Goal: Task Accomplishment & Management: Manage account settings

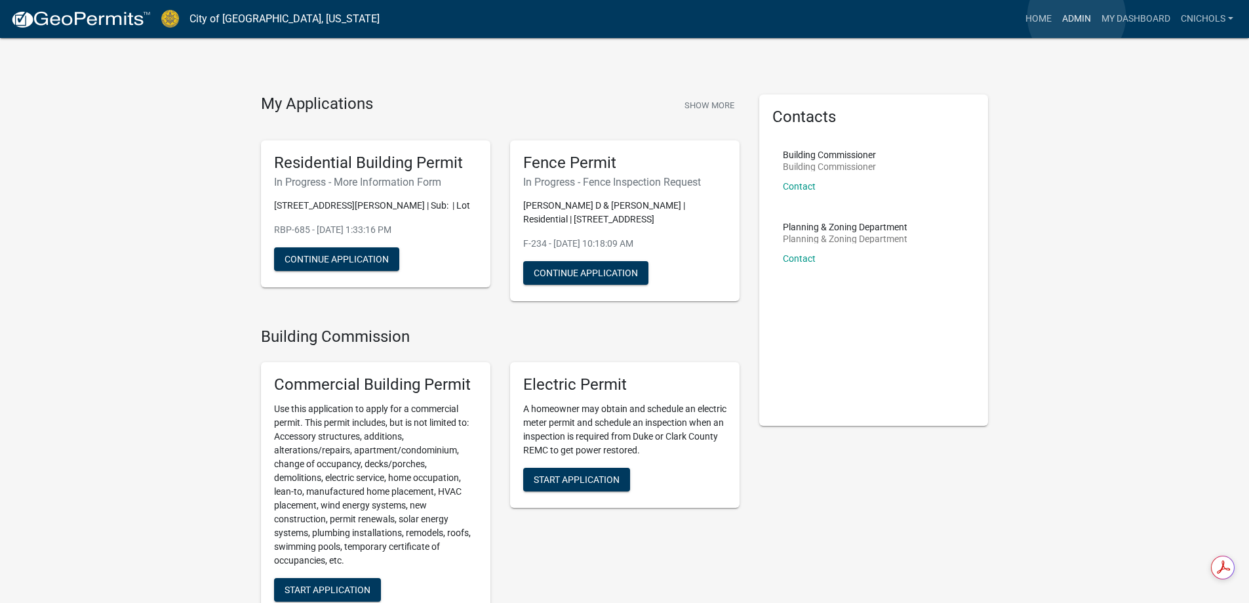
click at [1077, 16] on link "Admin" at bounding box center [1076, 19] width 39 height 25
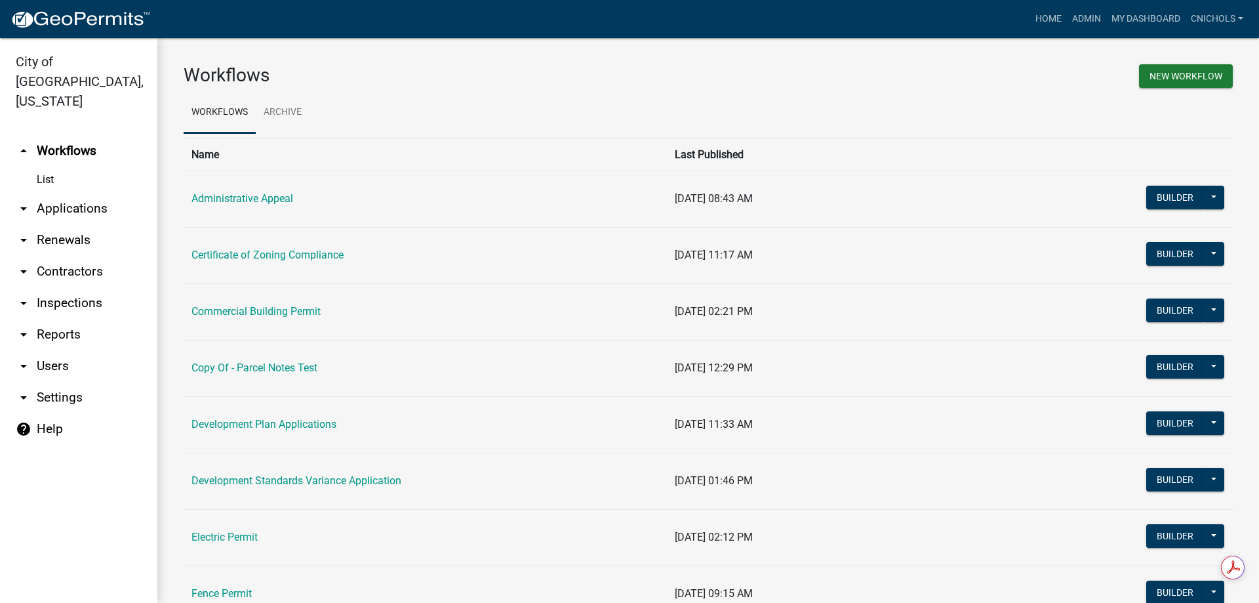
click at [61, 193] on link "arrow_drop_down Applications" at bounding box center [78, 208] width 157 height 31
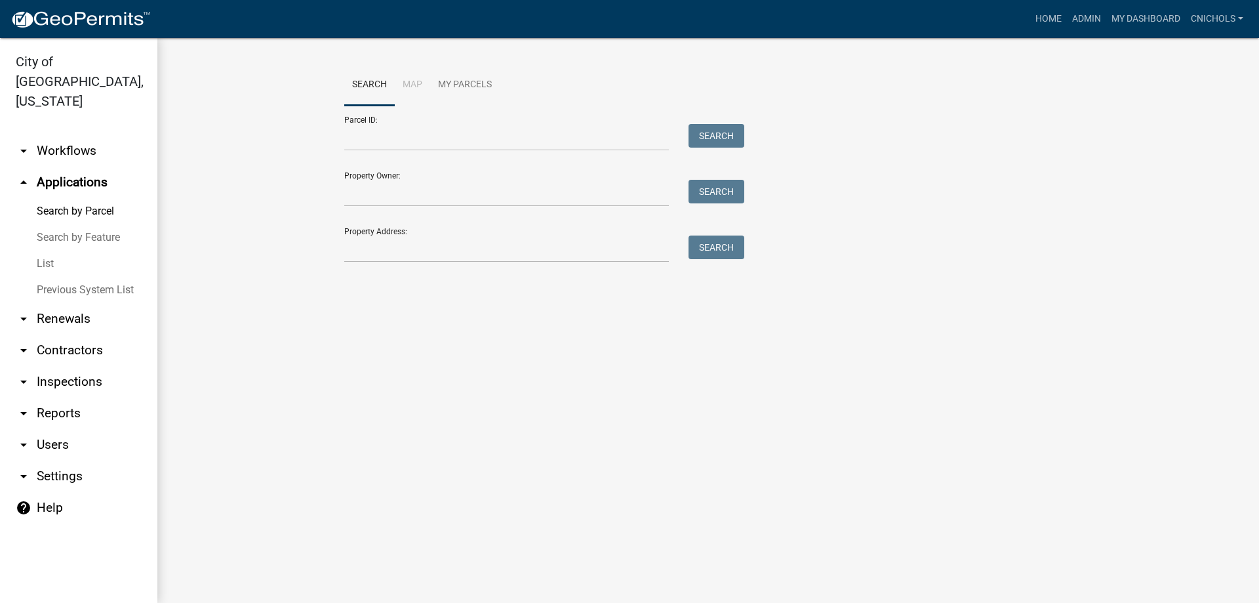
click at [45, 250] on link "List" at bounding box center [78, 263] width 157 height 26
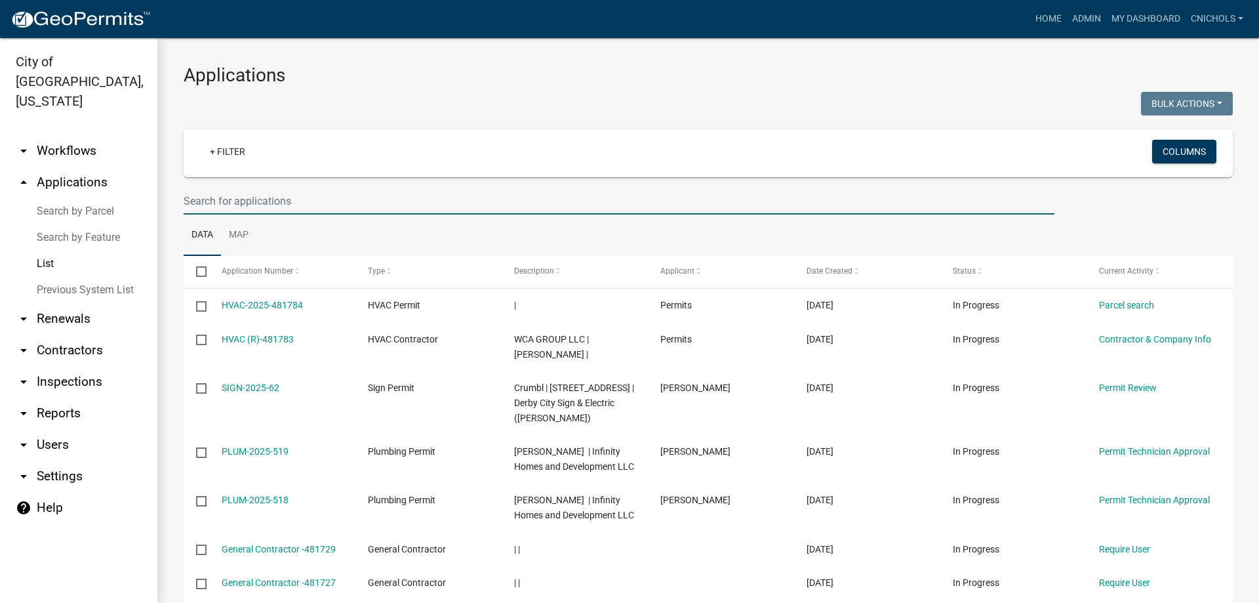
click at [228, 203] on input "text" at bounding box center [619, 201] width 871 height 27
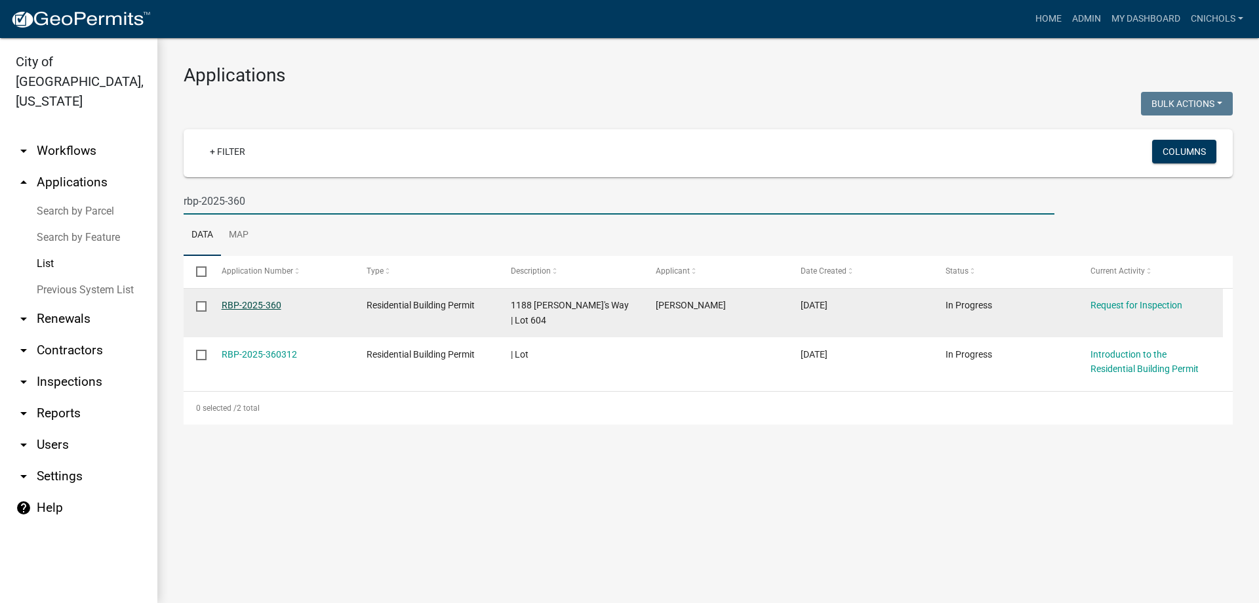
type input "rbp-2025-360"
click at [269, 304] on link "RBP-2025-360" at bounding box center [252, 305] width 60 height 10
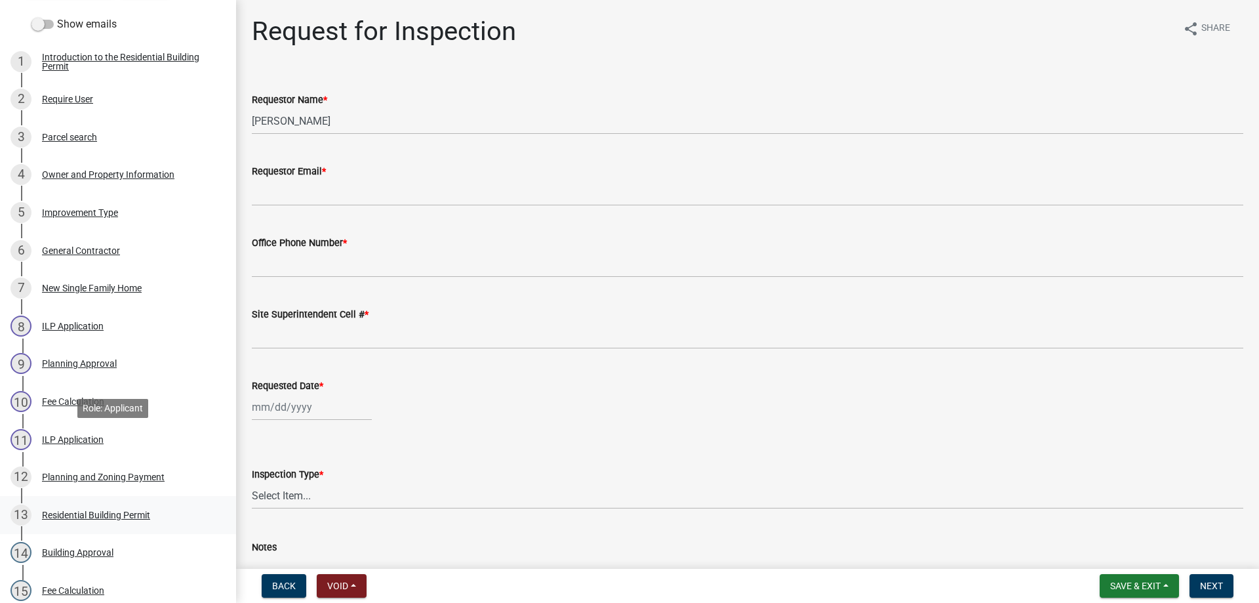
scroll to position [262, 0]
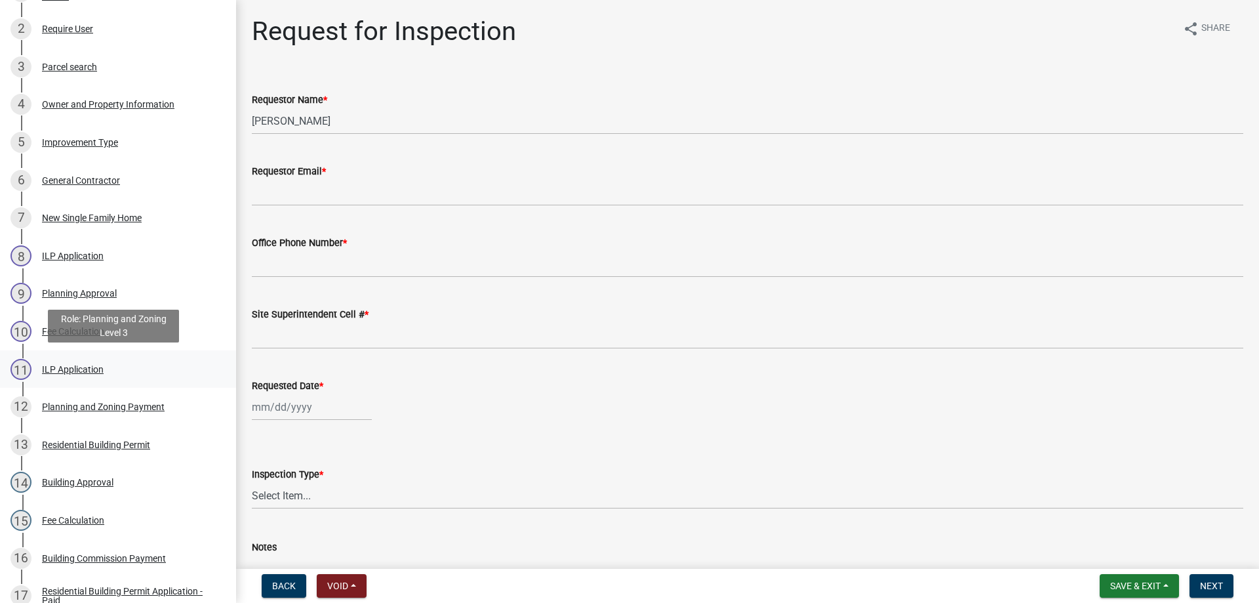
click at [54, 367] on div "ILP Application" at bounding box center [73, 369] width 62 height 9
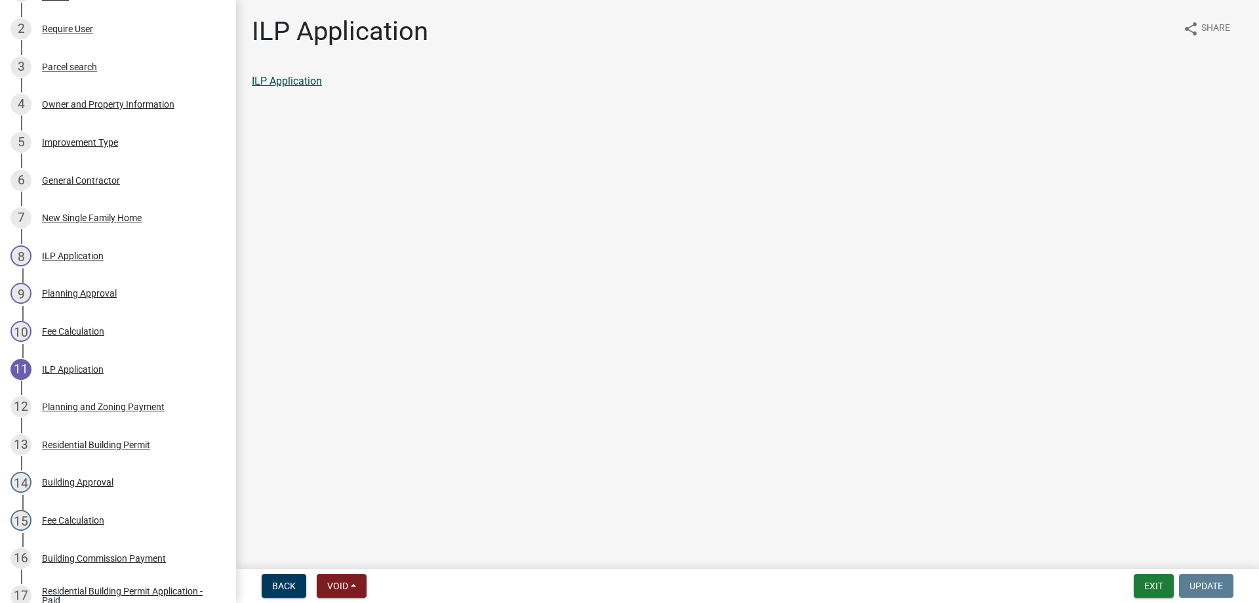
click at [283, 80] on link "ILP Application" at bounding box center [287, 81] width 70 height 12
click at [1157, 584] on button "Exit" at bounding box center [1154, 586] width 40 height 24
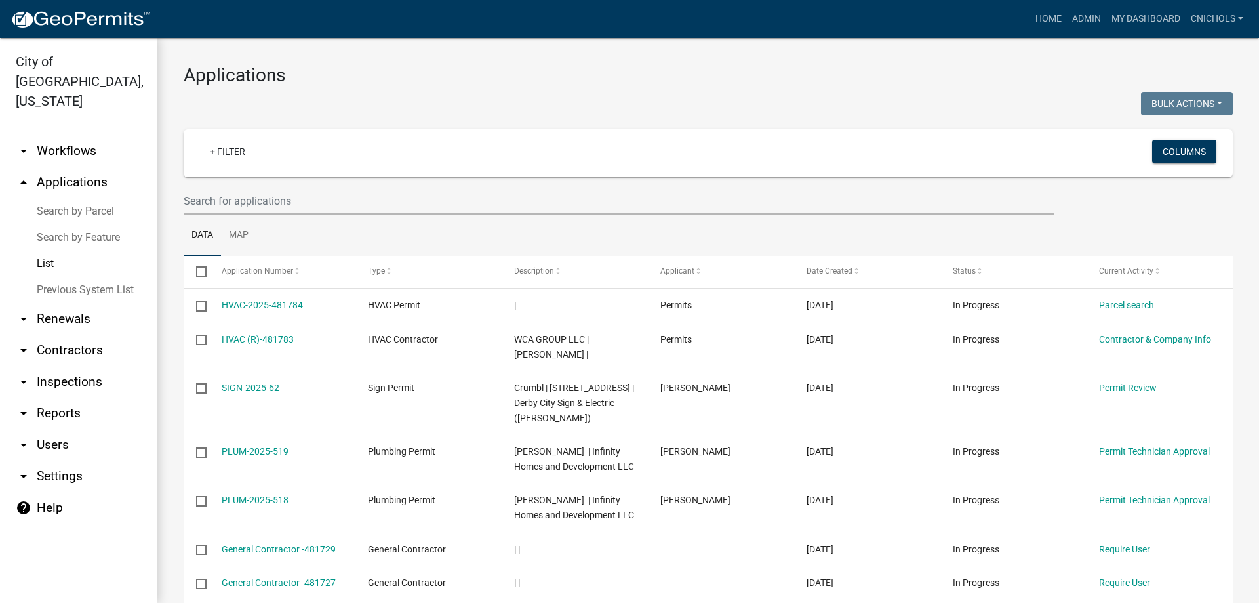
drag, startPoint x: 56, startPoint y: 388, endPoint x: 89, endPoint y: 389, distance: 32.1
click at [57, 397] on link "arrow_drop_down Reports" at bounding box center [78, 412] width 157 height 31
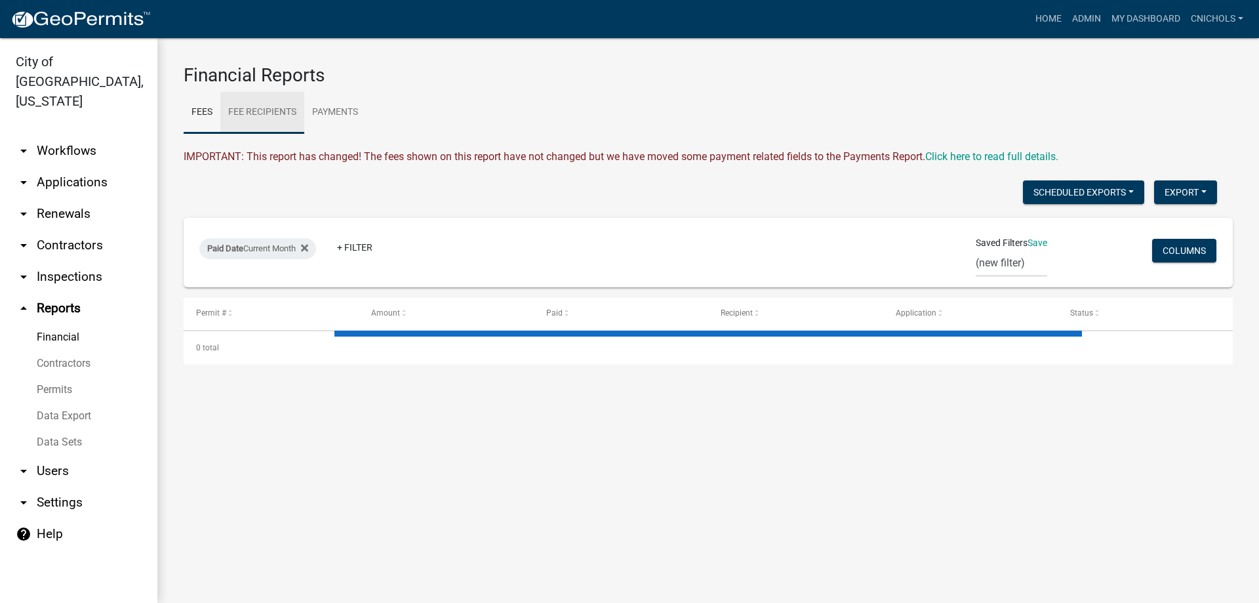
click at [258, 106] on link "Fee Recipients" at bounding box center [262, 113] width 84 height 42
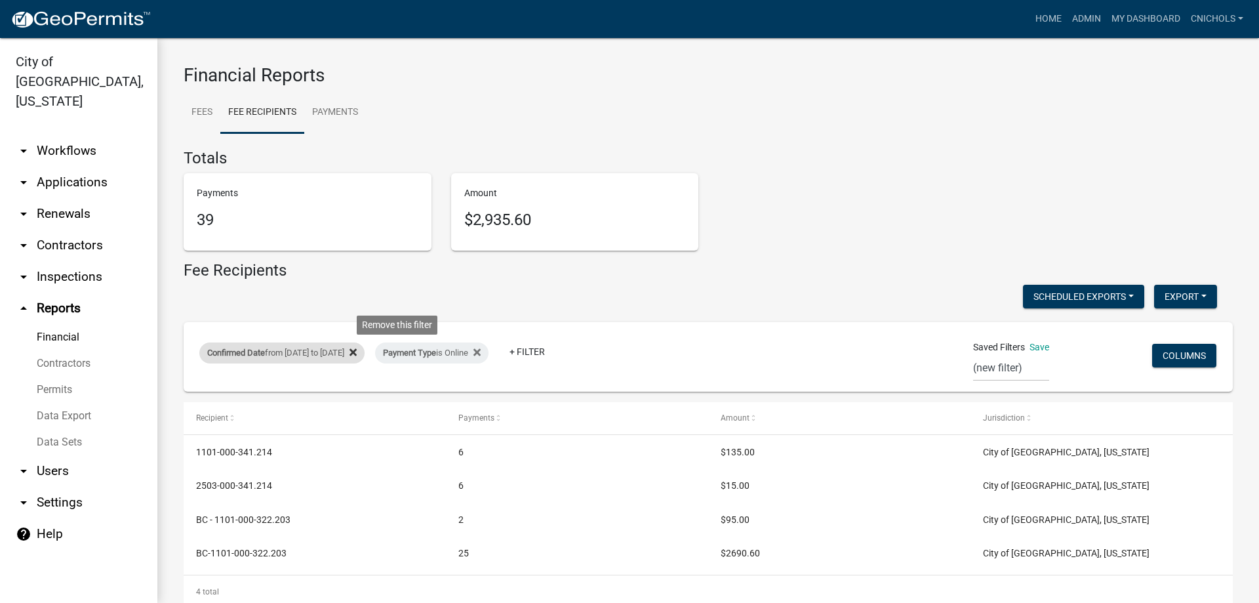
click at [357, 353] on icon at bounding box center [352, 352] width 7 height 7
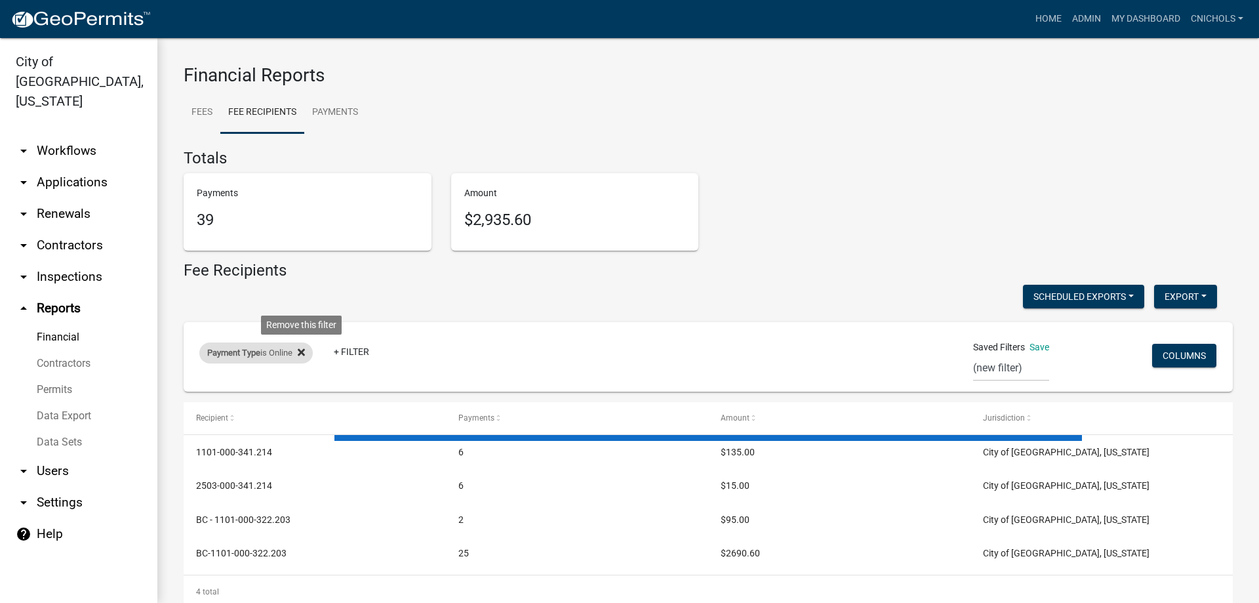
click at [304, 352] on icon at bounding box center [301, 352] width 7 height 7
click at [225, 354] on link "+ Filter" at bounding box center [227, 356] width 56 height 24
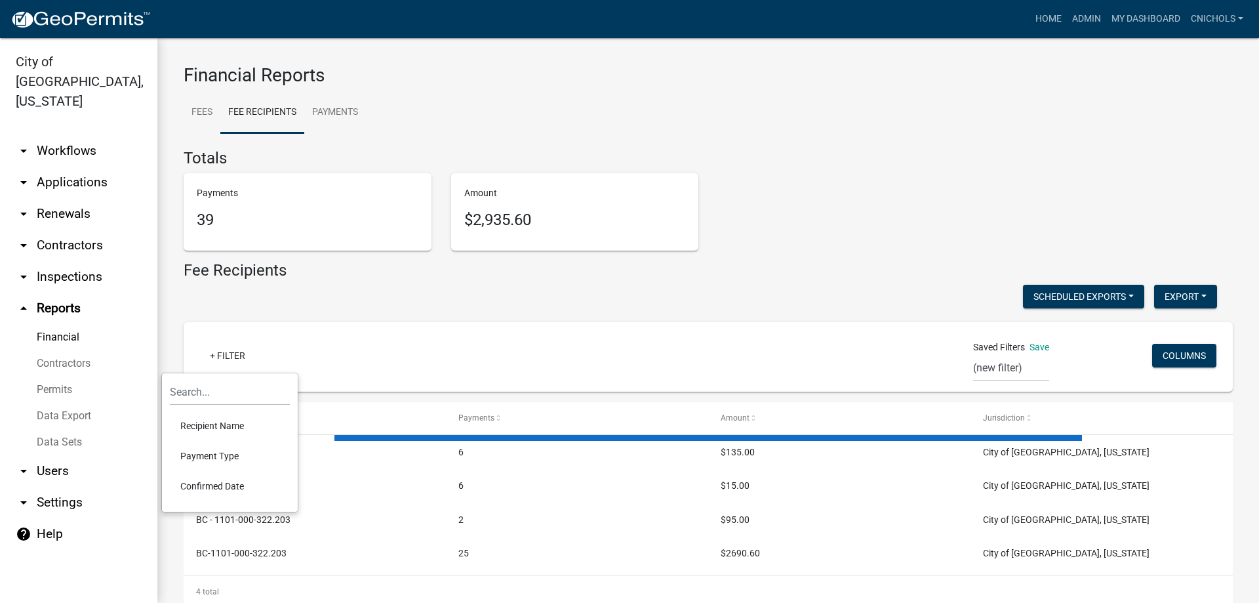
click at [200, 485] on li "Confirmed Date" at bounding box center [230, 486] width 120 height 30
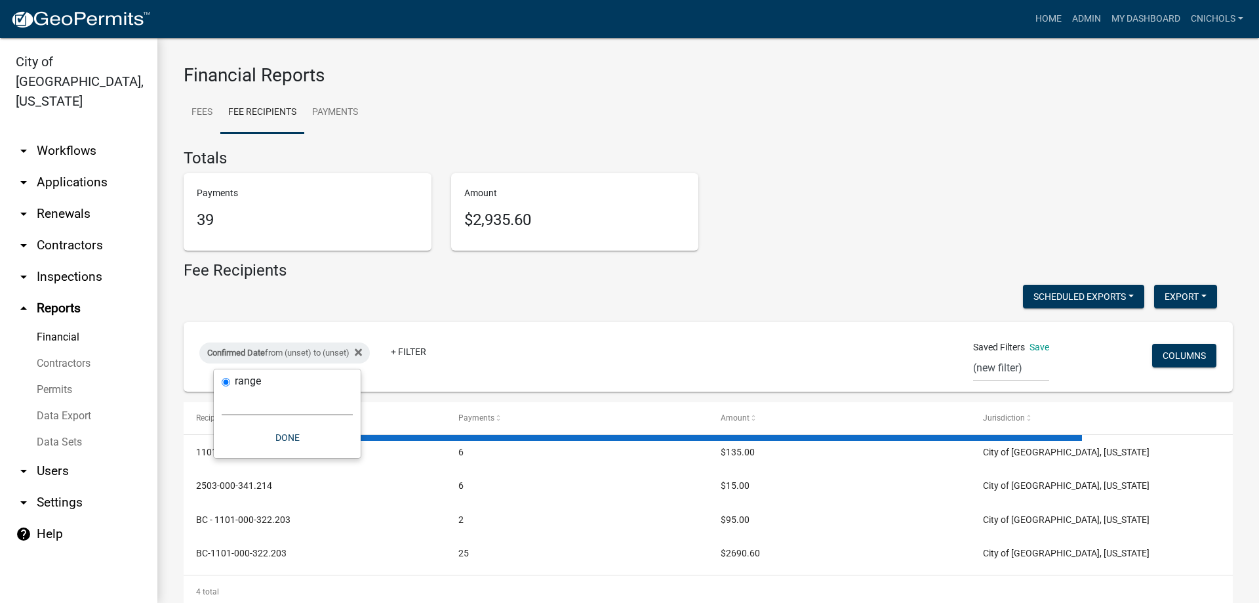
click at [234, 407] on select "Today Yesterday Current Week Previous Week Current Month Last Month Current Cal…" at bounding box center [287, 401] width 131 height 27
select select "custom"
click at [222, 388] on select "Today Yesterday Current Week Previous Week Current Month Last Month Current Cal…" at bounding box center [287, 401] width 131 height 27
click at [344, 454] on input "date" at bounding box center [287, 457] width 131 height 27
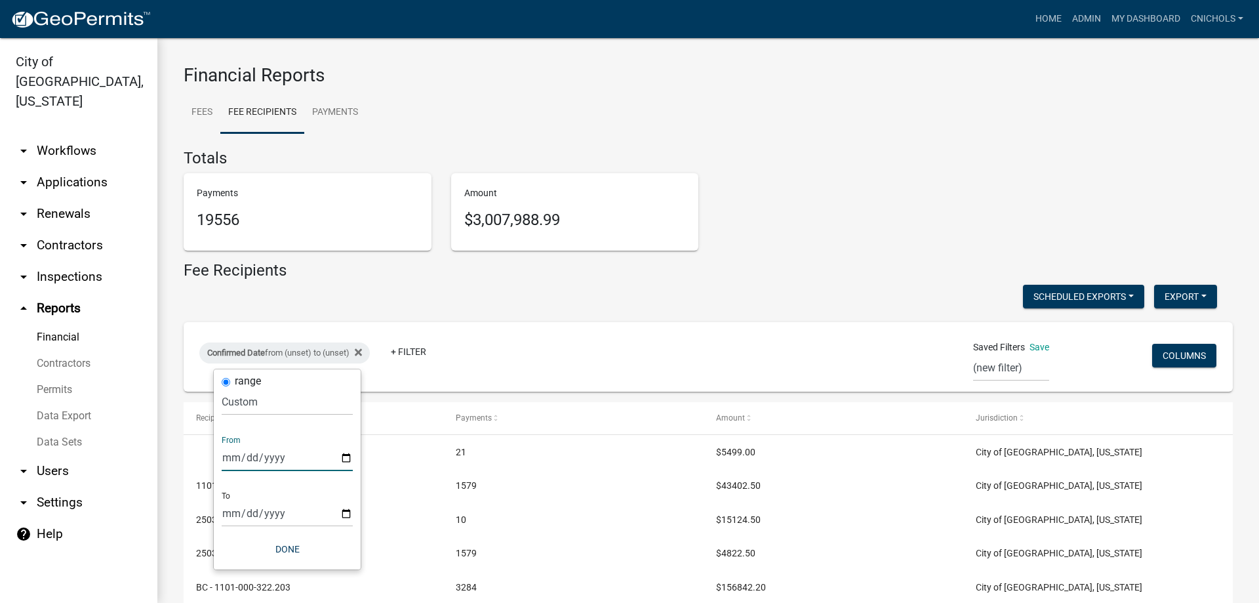
type input "2025-09-19"
click at [354, 515] on input "date" at bounding box center [296, 513] width 131 height 27
type input "2025-09-21"
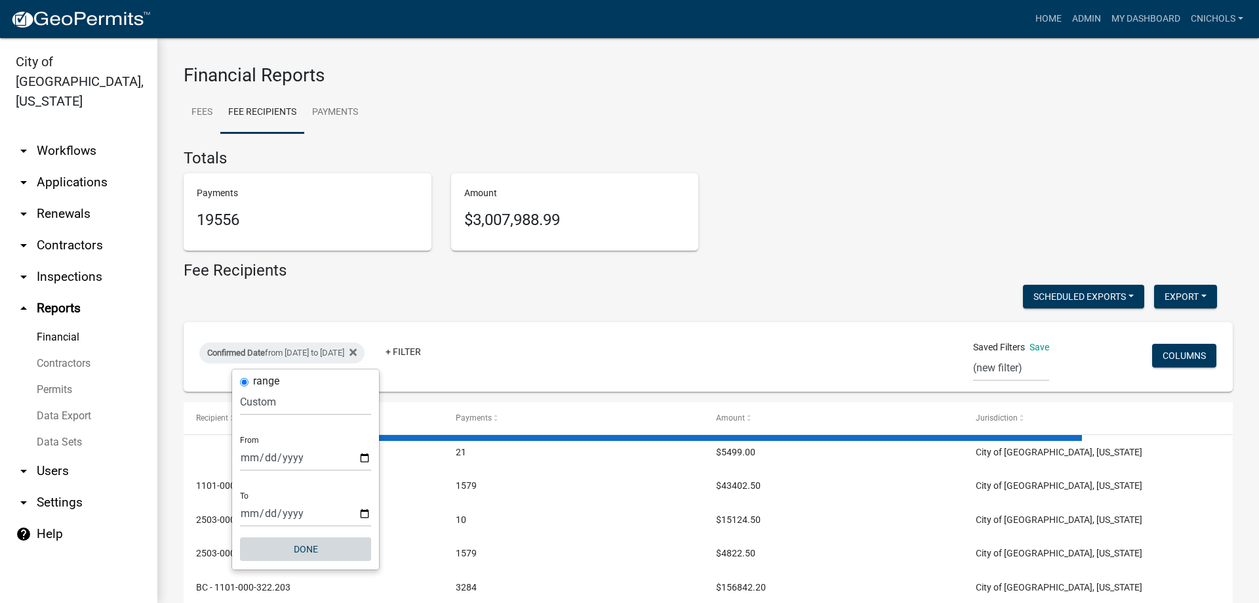
click at [315, 546] on button "Done" at bounding box center [305, 549] width 131 height 24
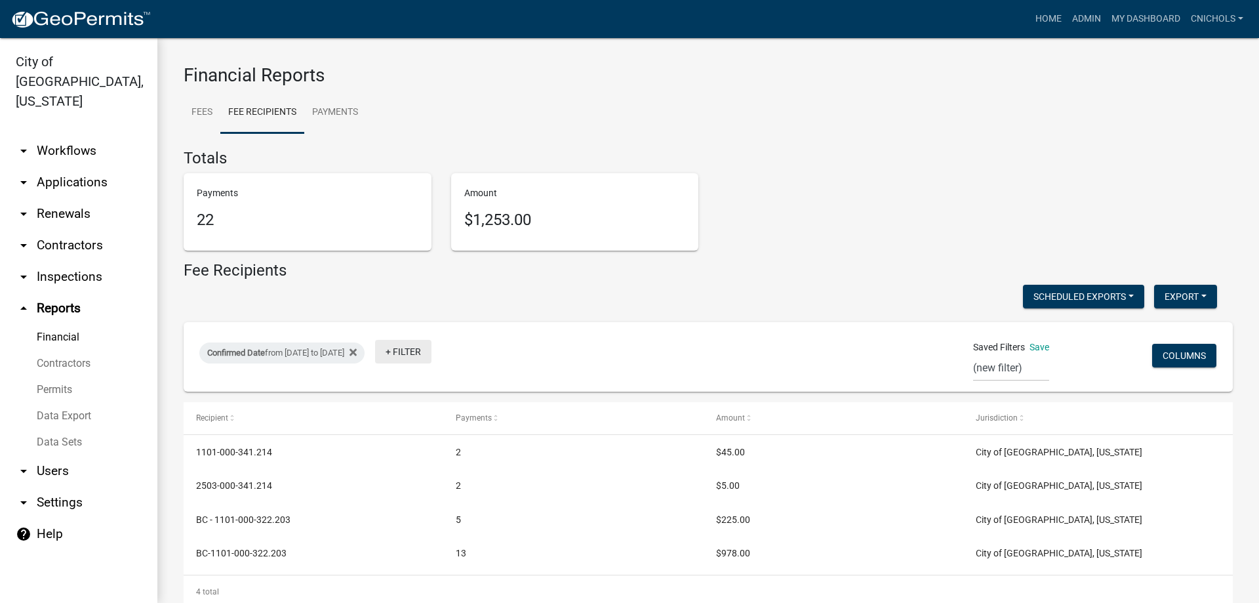
click at [431, 353] on link "+ Filter" at bounding box center [403, 352] width 56 height 24
click at [422, 448] on li "Payment Type" at bounding box center [453, 452] width 120 height 30
click at [418, 405] on select "Select an option Online CreditCardPOS Check Cash" at bounding box center [462, 401] width 131 height 27
select select "Online"
click at [414, 388] on select "Select an option Online CreditCardPOS Check Cash" at bounding box center [462, 401] width 131 height 27
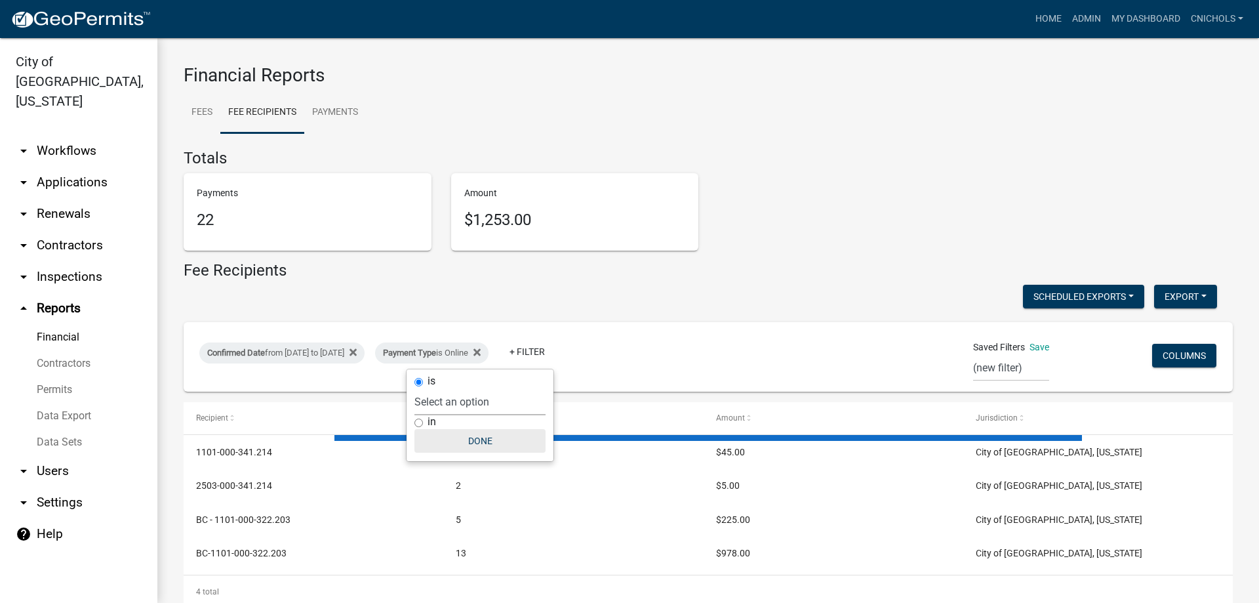
click at [483, 443] on button "Done" at bounding box center [479, 441] width 131 height 24
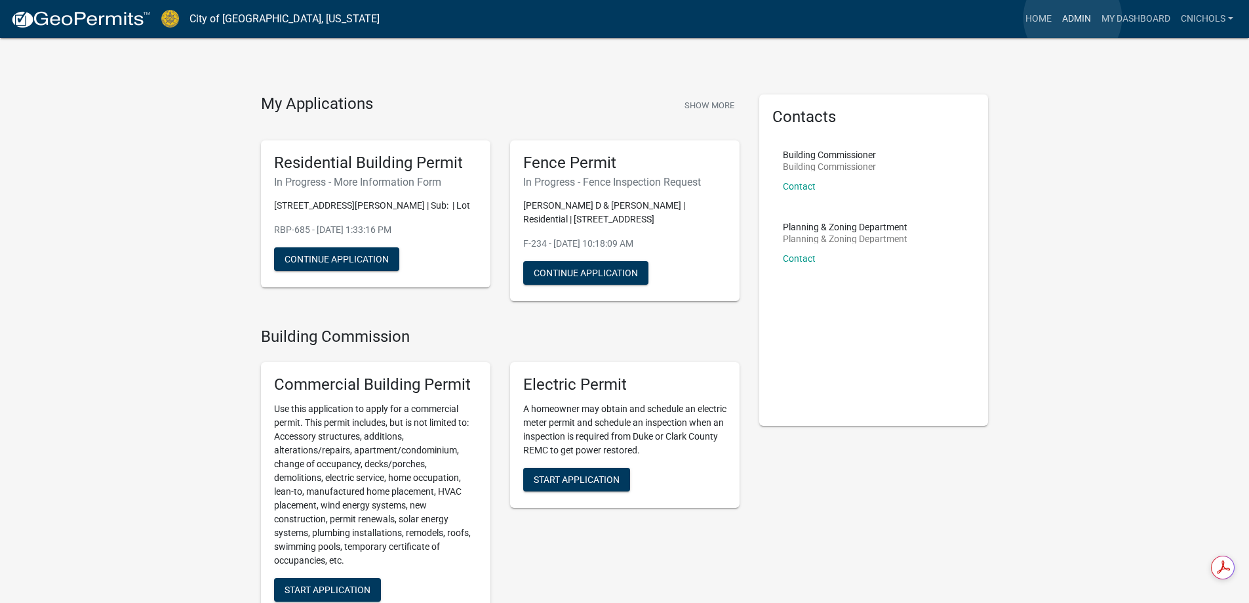
click at [1073, 18] on link "Admin" at bounding box center [1076, 19] width 39 height 25
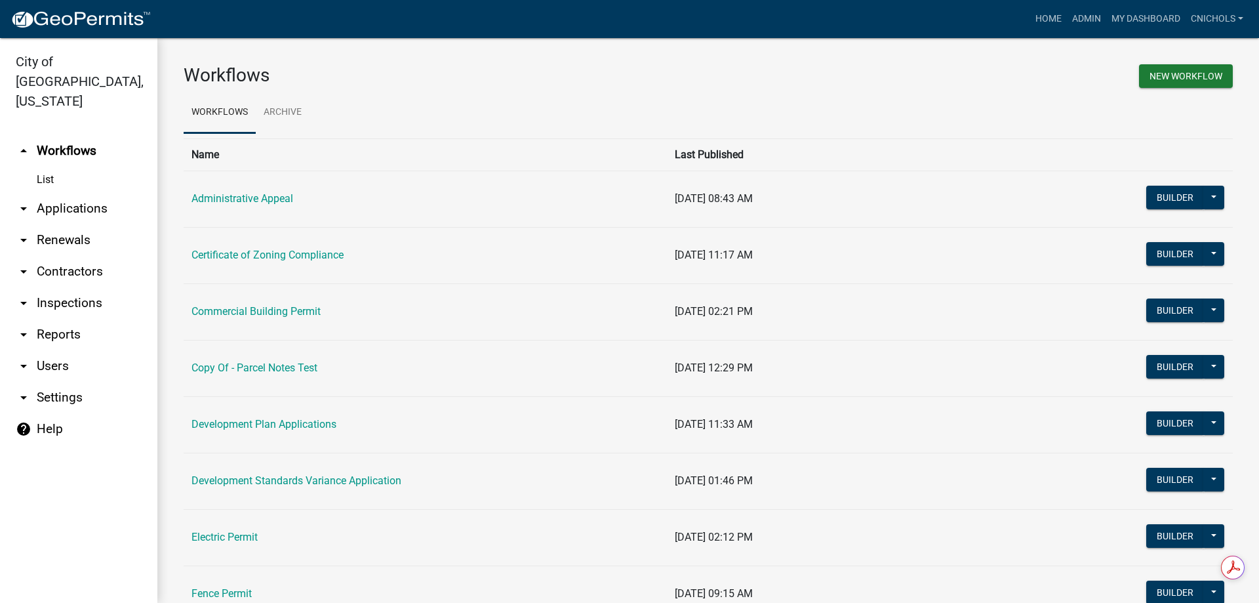
click at [76, 193] on link "arrow_drop_down Applications" at bounding box center [78, 208] width 157 height 31
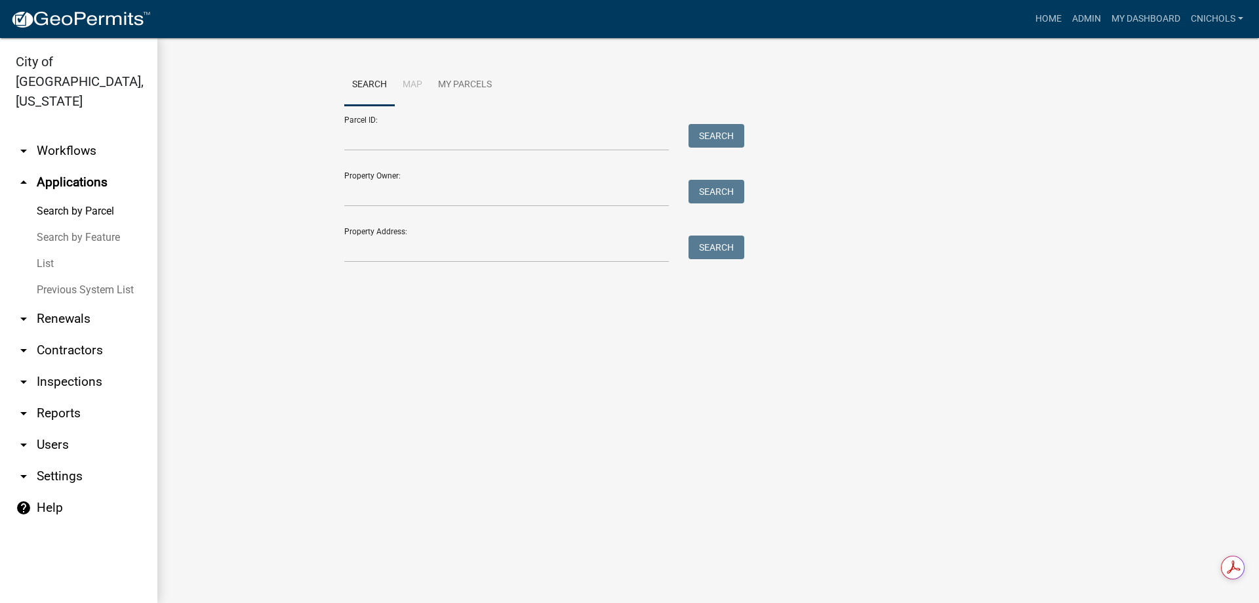
click at [44, 250] on link "List" at bounding box center [78, 263] width 157 height 26
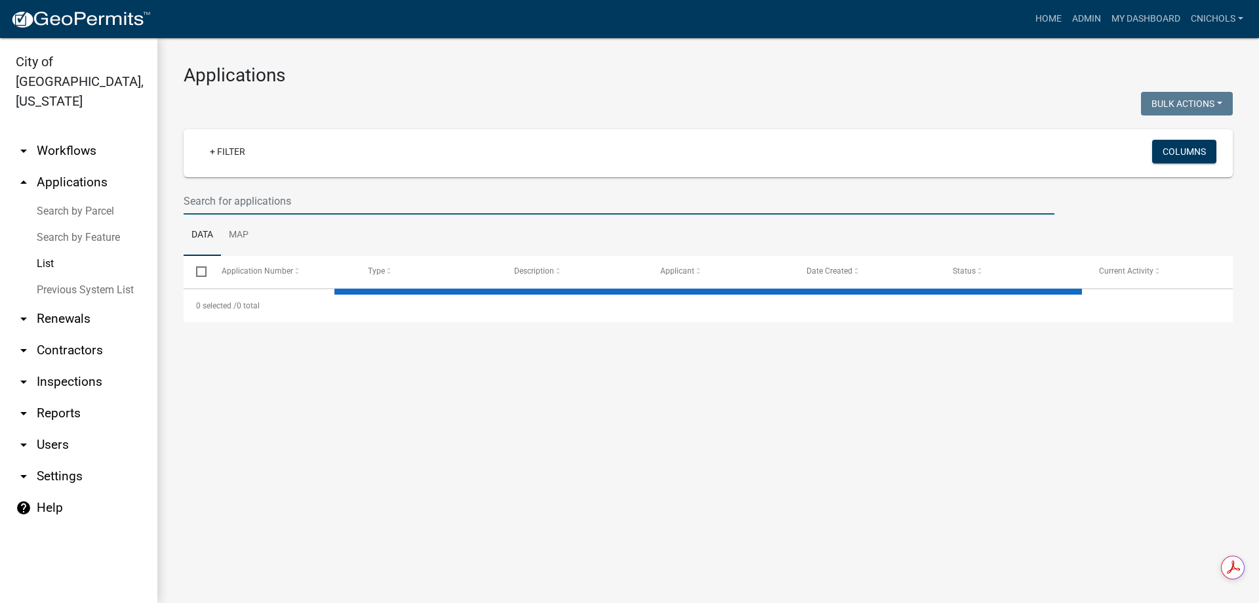
click at [207, 194] on input "text" at bounding box center [619, 201] width 871 height 27
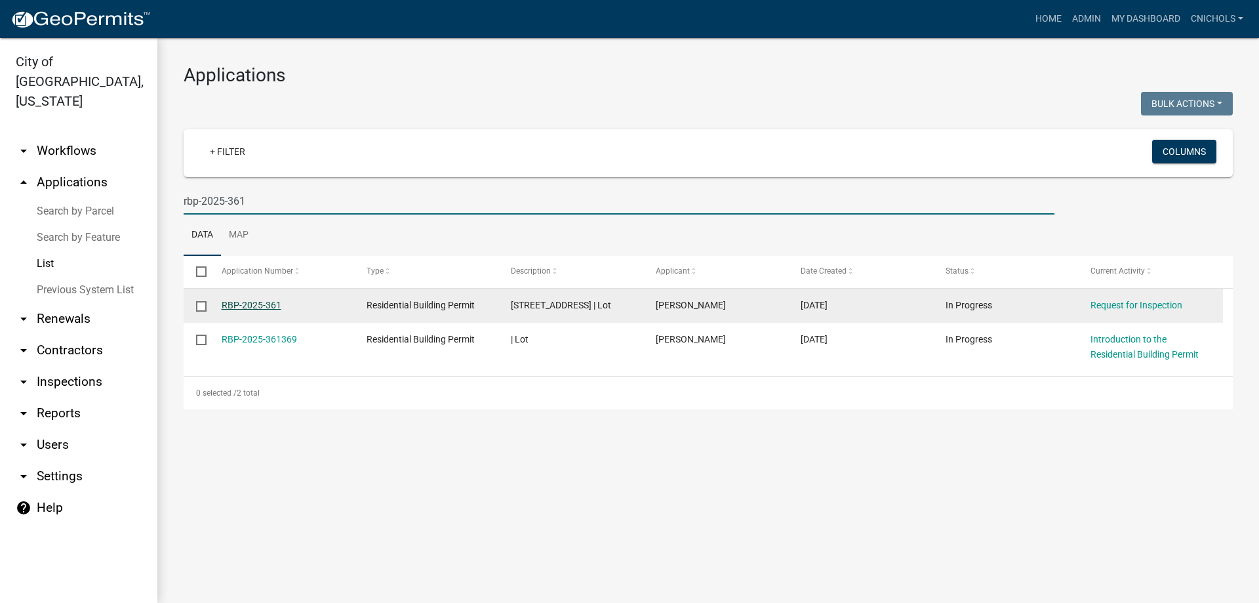
type input "rbp-2025-361"
click at [260, 302] on link "RBP-2025-361" at bounding box center [252, 305] width 60 height 10
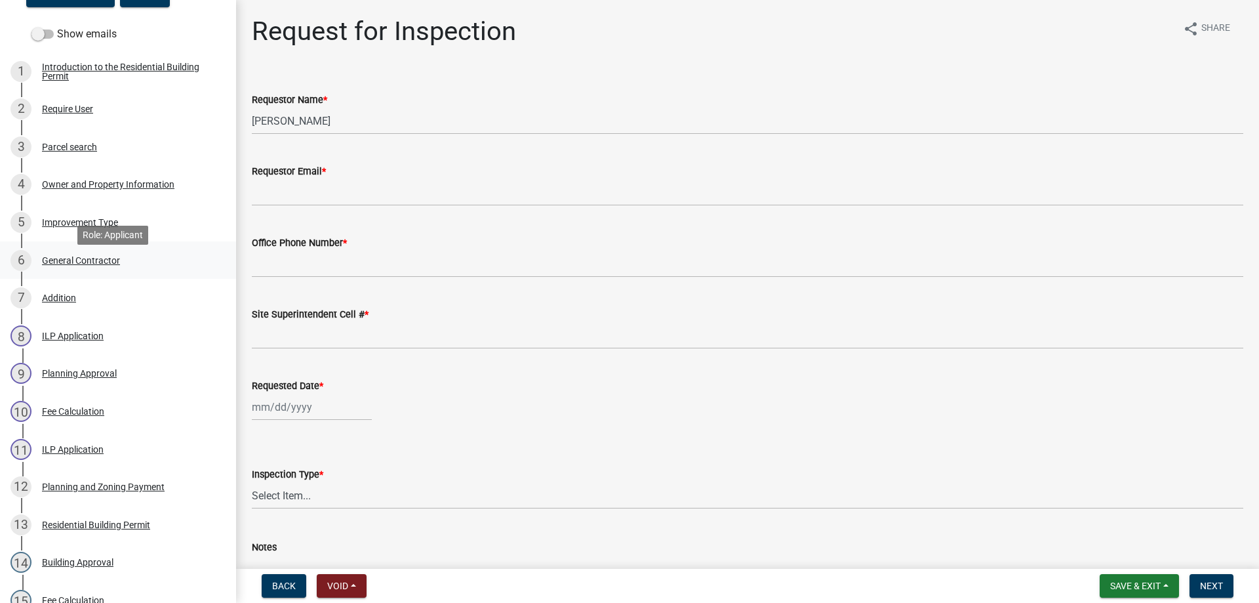
scroll to position [197, 0]
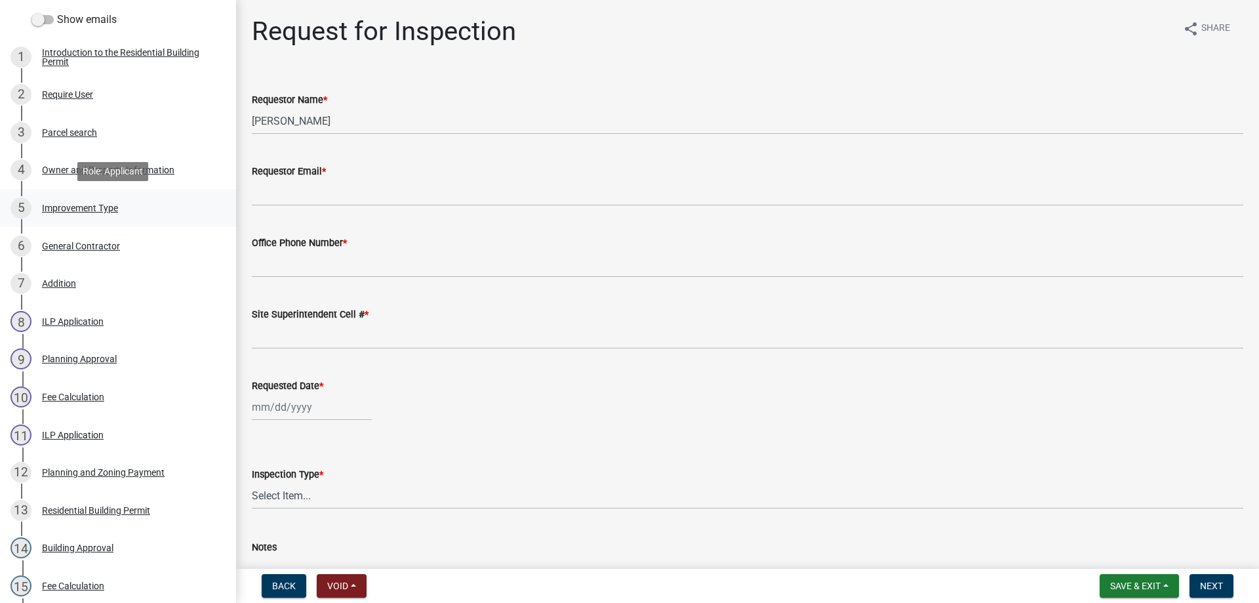
click at [65, 205] on div "Improvement Type" at bounding box center [80, 207] width 76 height 9
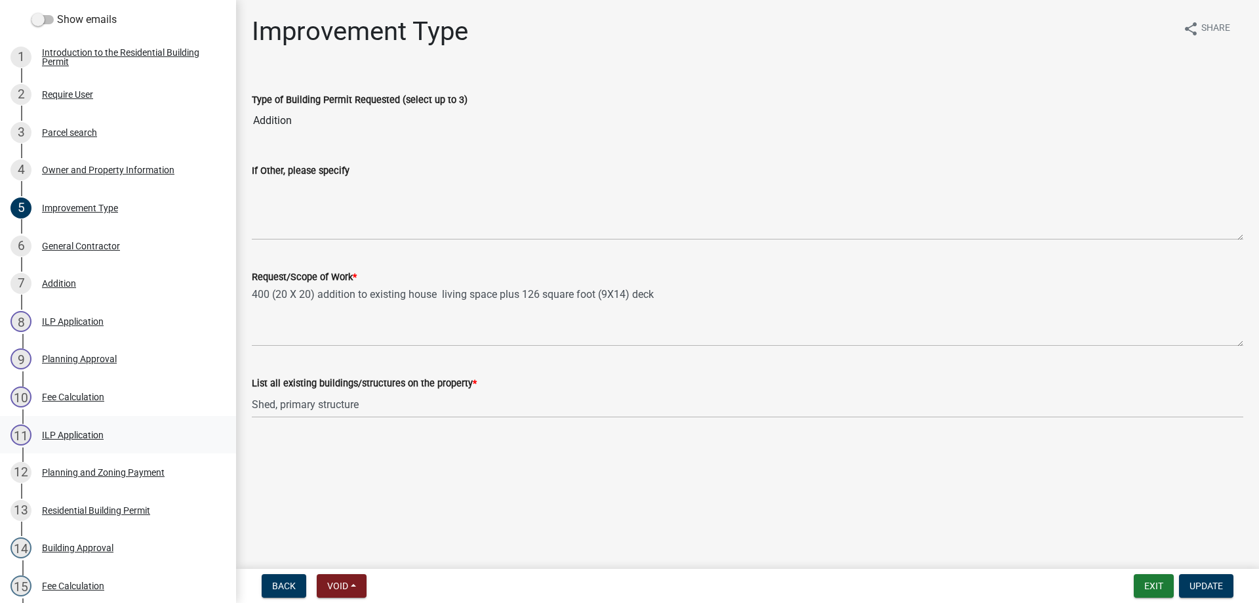
click at [70, 431] on div "ILP Application" at bounding box center [73, 434] width 62 height 9
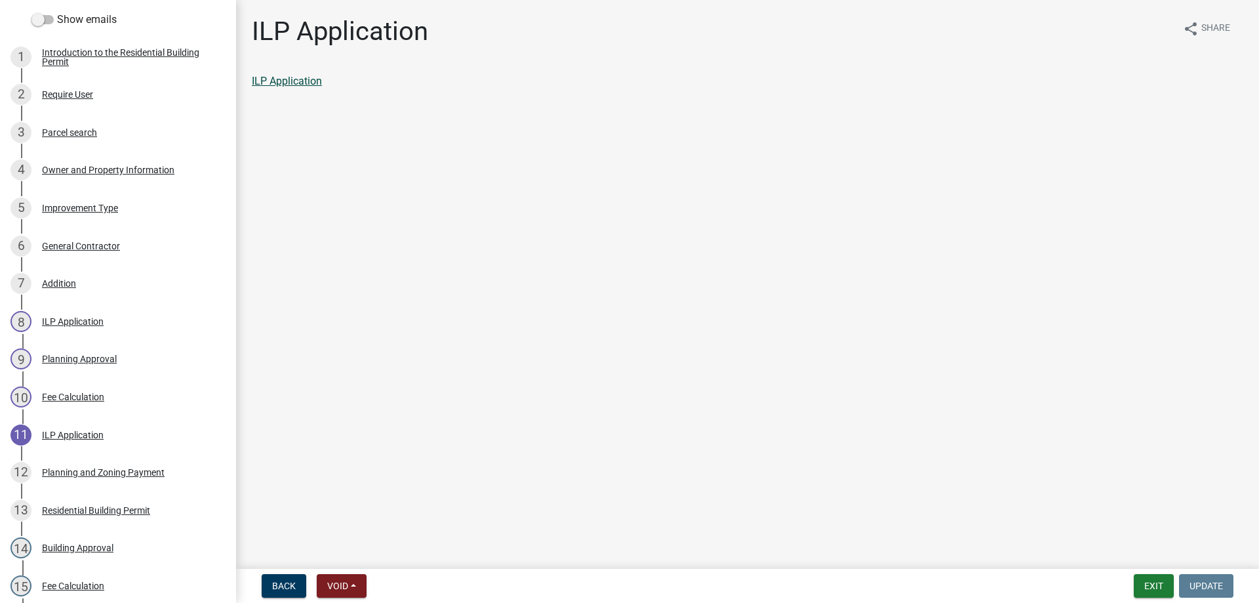
click at [296, 81] on link "ILP Application" at bounding box center [287, 81] width 70 height 12
click at [1150, 580] on button "Exit" at bounding box center [1154, 586] width 40 height 24
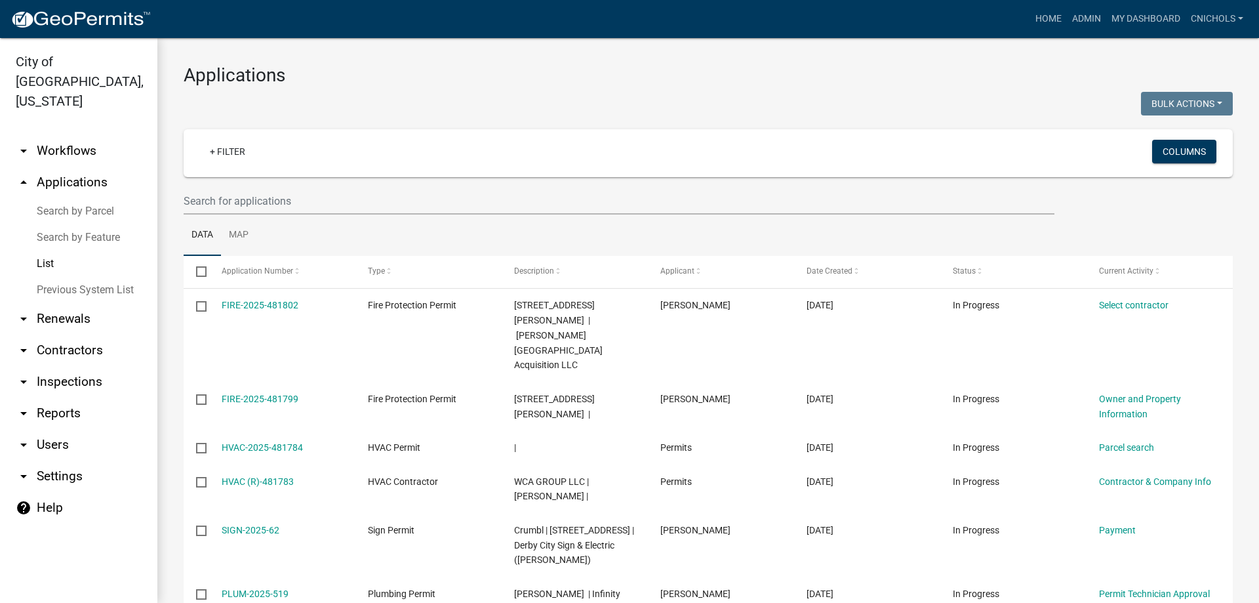
click at [60, 397] on link "arrow_drop_down Reports" at bounding box center [78, 412] width 157 height 31
select select "0: null"
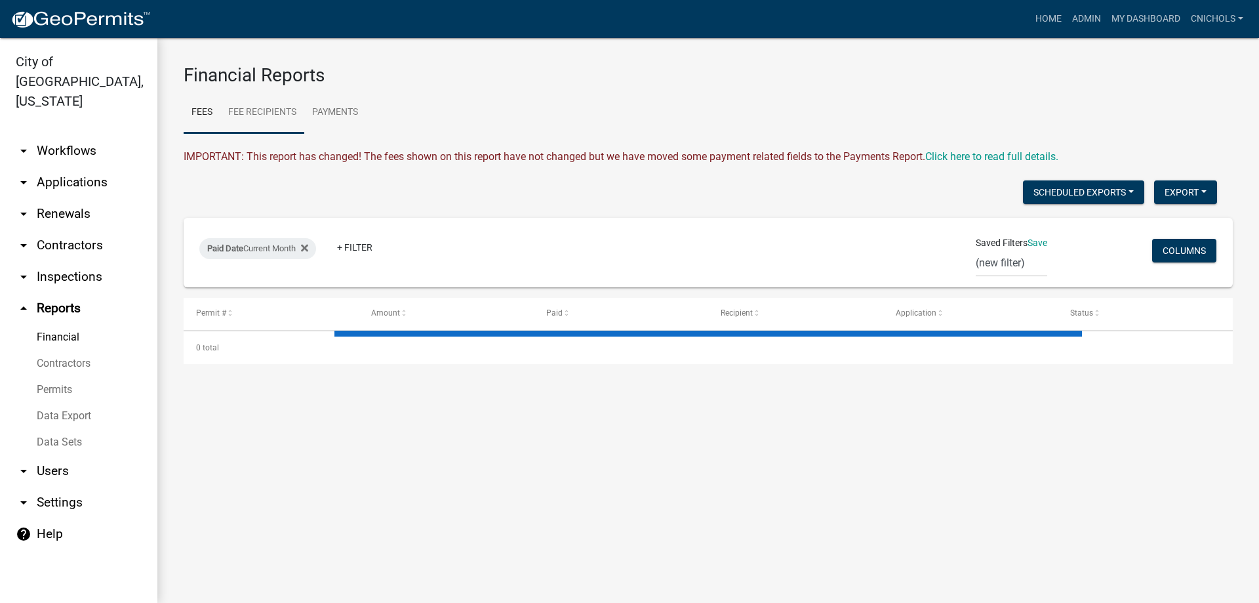
click at [252, 112] on link "Fee Recipients" at bounding box center [262, 113] width 84 height 42
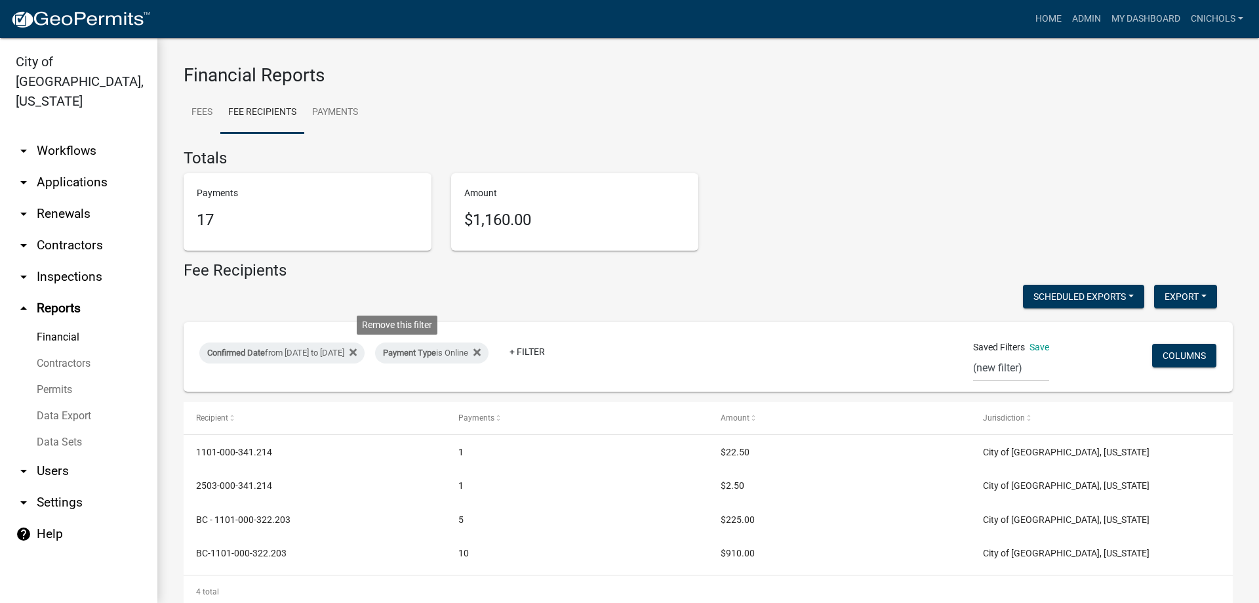
click at [357, 350] on icon at bounding box center [352, 352] width 7 height 7
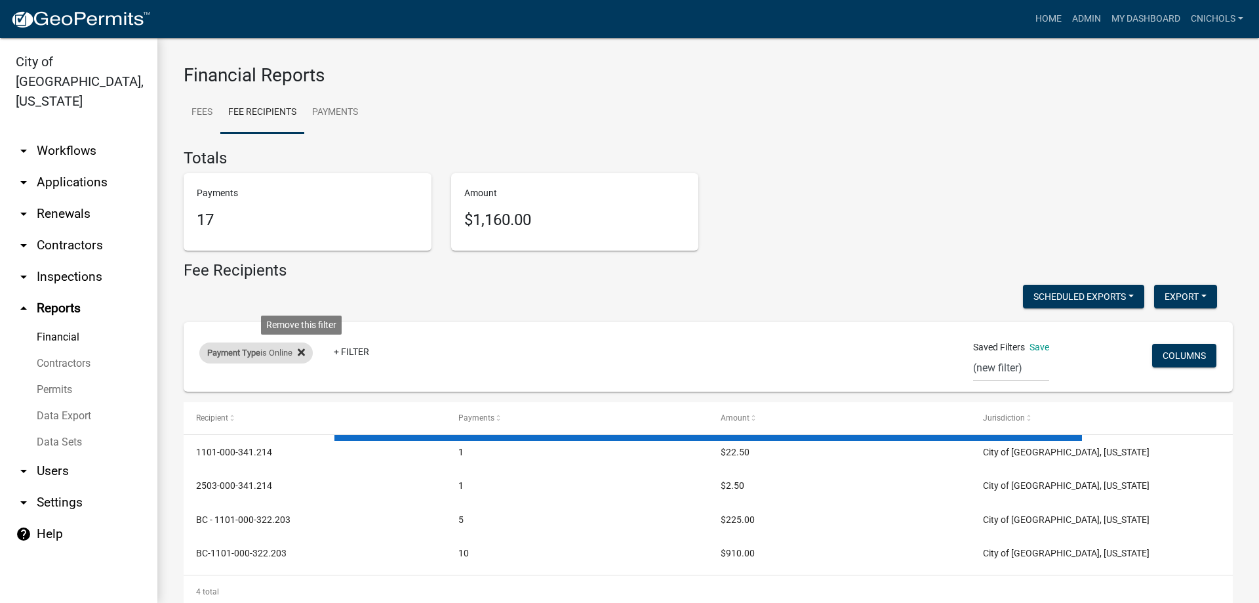
click at [304, 349] on icon at bounding box center [301, 352] width 7 height 10
click at [239, 353] on link "+ Filter" at bounding box center [227, 356] width 56 height 24
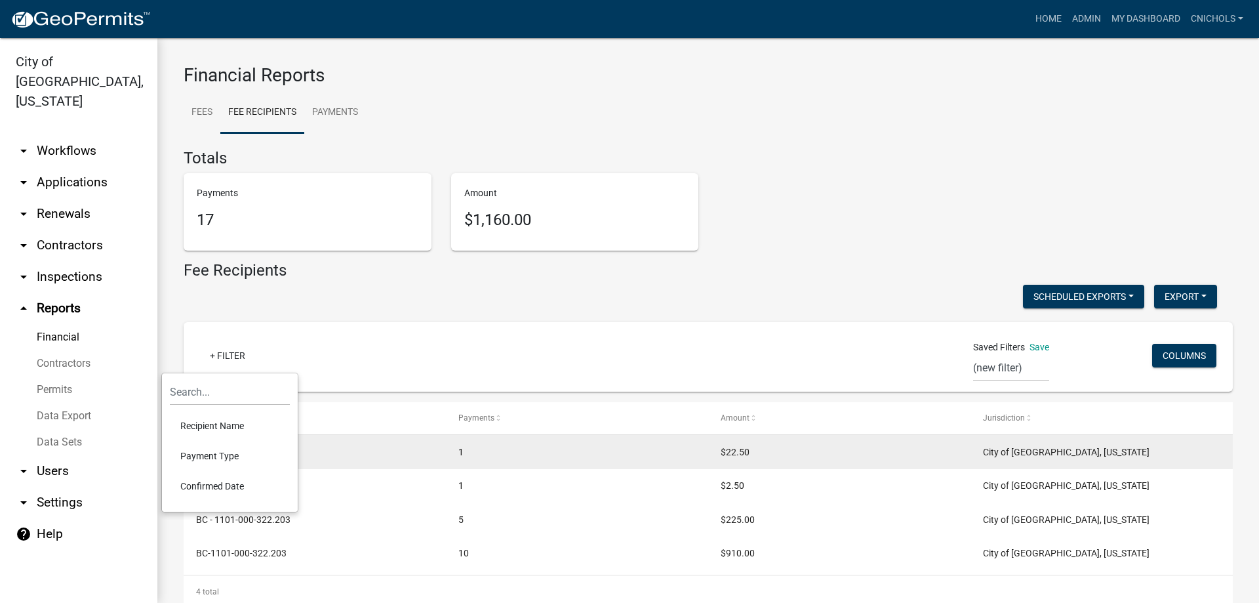
drag, startPoint x: 204, startPoint y: 481, endPoint x: 214, endPoint y: 465, distance: 19.5
click at [204, 482] on li "Confirmed Date" at bounding box center [230, 486] width 120 height 30
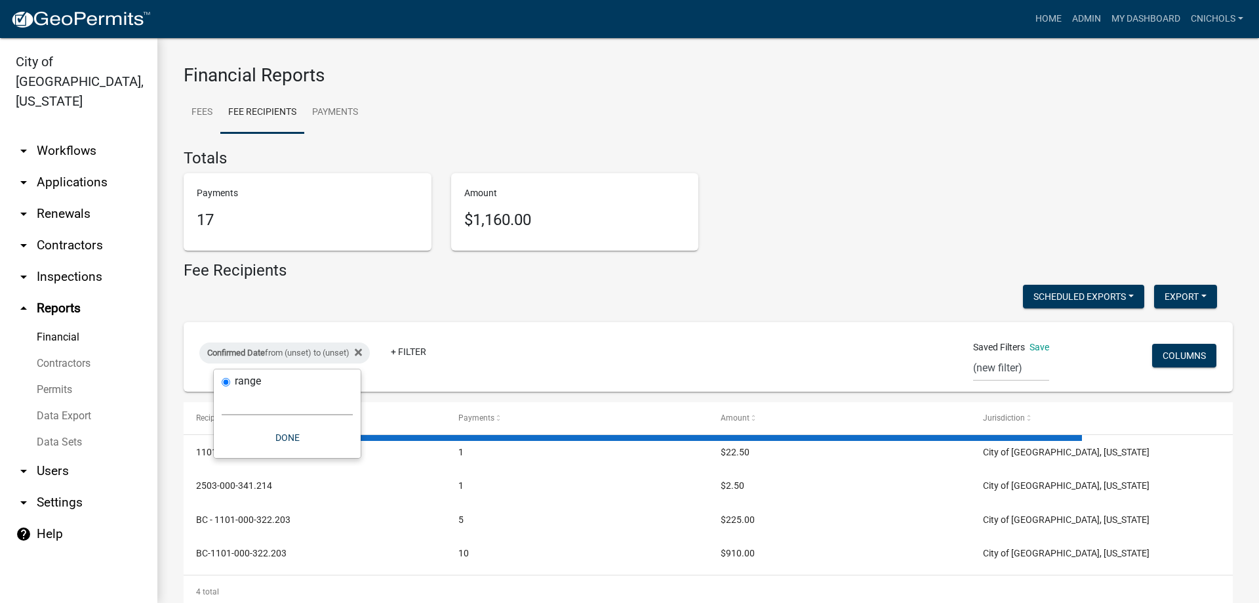
click at [250, 403] on select "Today Yesterday Current Week Previous Week Current Month Last Month Current Cal…" at bounding box center [287, 401] width 131 height 27
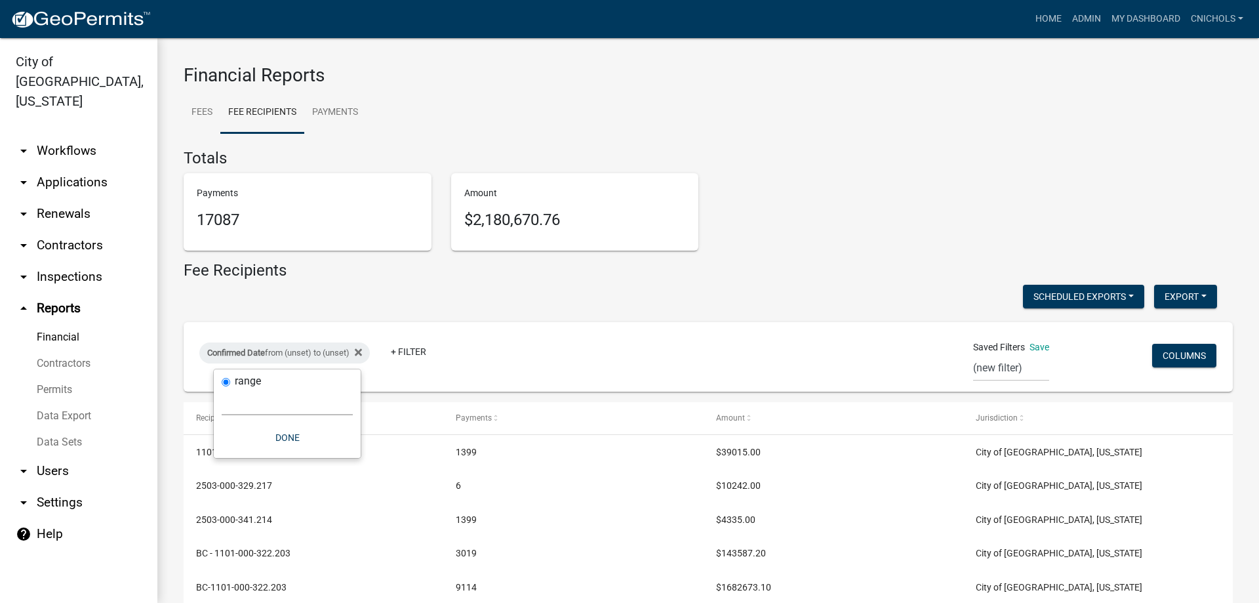
select select "custom"
click at [222, 388] on select "Today Yesterday Current Week Previous Week Current Month Last Month Current Cal…" at bounding box center [287, 401] width 131 height 27
click at [345, 457] on input "date" at bounding box center [287, 457] width 131 height 27
type input "2025-09-19"
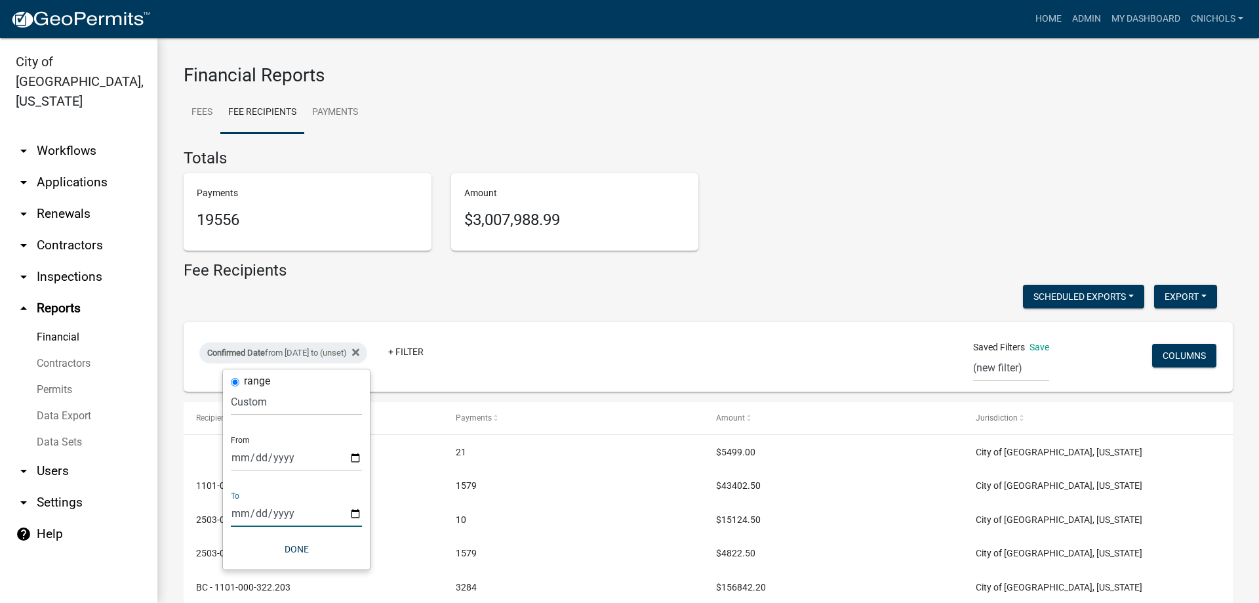
click at [352, 515] on input "date" at bounding box center [296, 513] width 131 height 27
type input "2025-09-19"
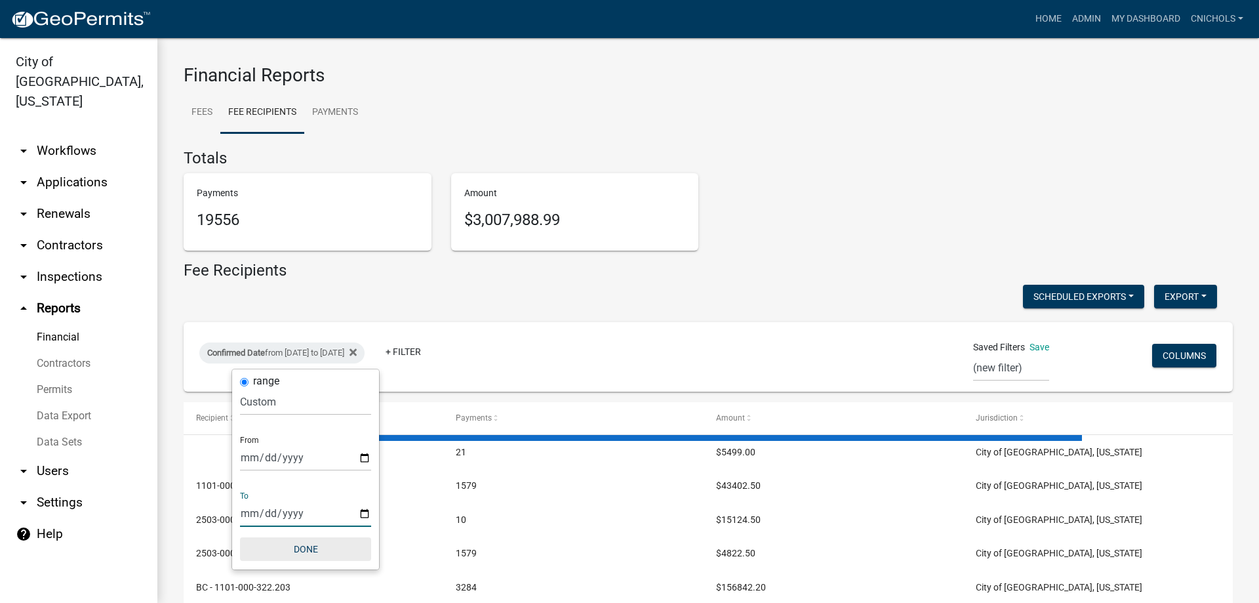
click at [320, 547] on button "Done" at bounding box center [305, 549] width 131 height 24
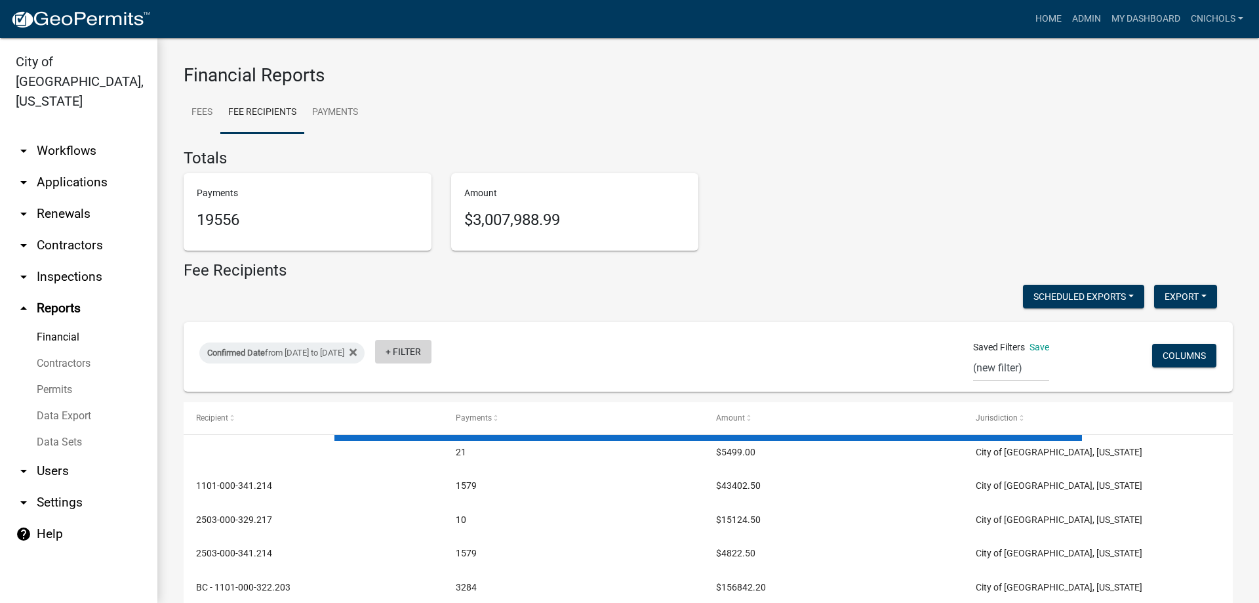
click at [431, 348] on link "+ Filter" at bounding box center [403, 352] width 56 height 24
click at [445, 450] on li "Payment Type" at bounding box center [453, 452] width 120 height 30
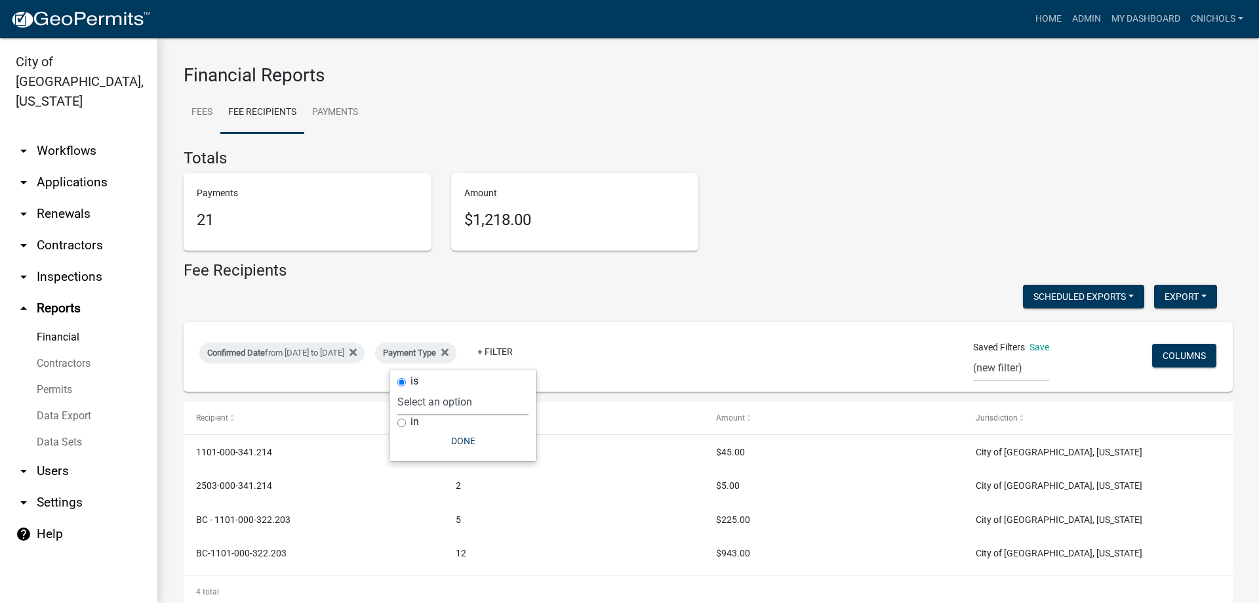
click at [431, 403] on select "Select an option Online CreditCardPOS Check Cash" at bounding box center [462, 401] width 131 height 27
select select "Check"
click at [414, 388] on select "Select an option Online CreditCardPOS Check Cash" at bounding box center [462, 401] width 131 height 27
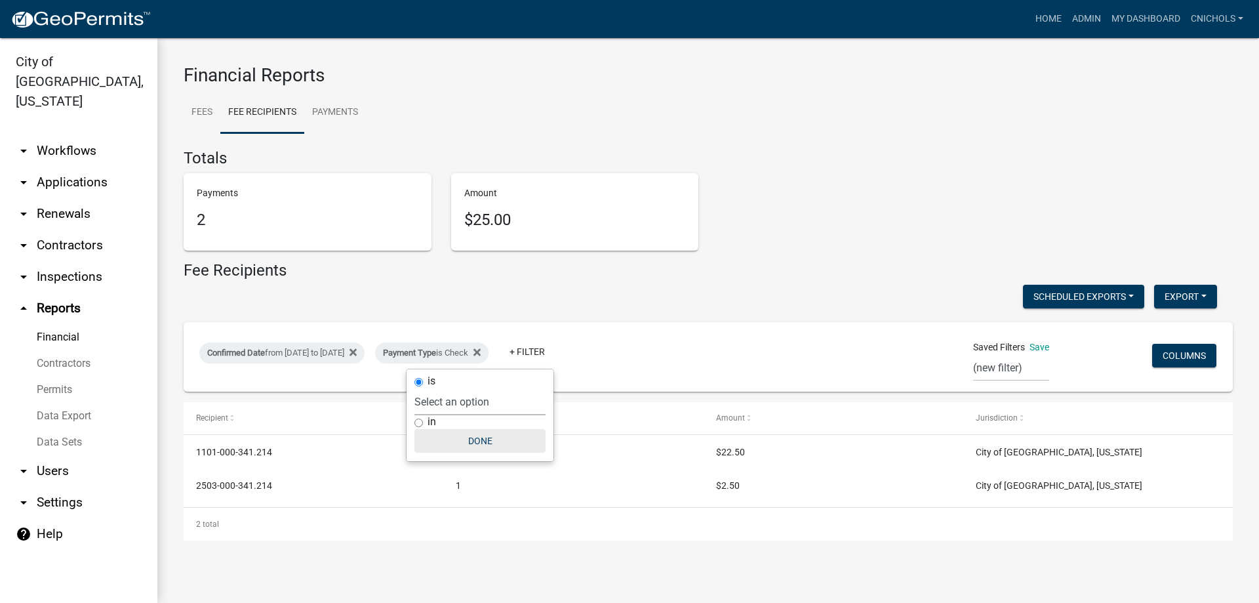
click at [476, 437] on button "Done" at bounding box center [479, 441] width 131 height 24
